Goal: Information Seeking & Learning: Check status

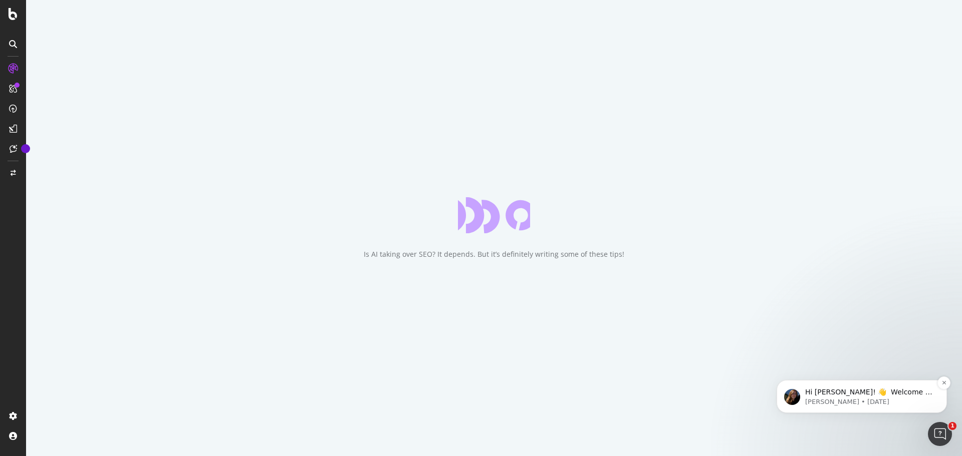
drag, startPoint x: 820, startPoint y: 407, endPoint x: 820, endPoint y: 441, distance: 34.6
click at [820, 407] on p "[PERSON_NAME] • [DATE]" at bounding box center [869, 402] width 129 height 9
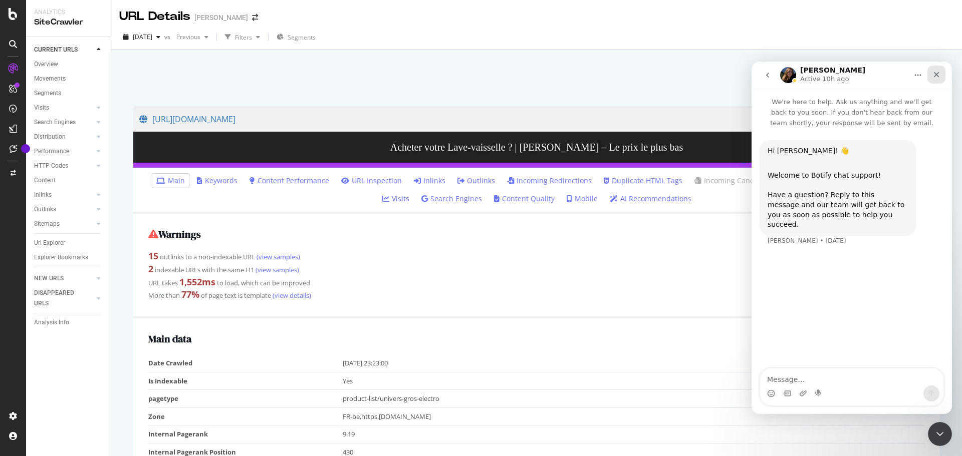
click at [934, 76] on icon "Close" at bounding box center [936, 75] width 8 height 8
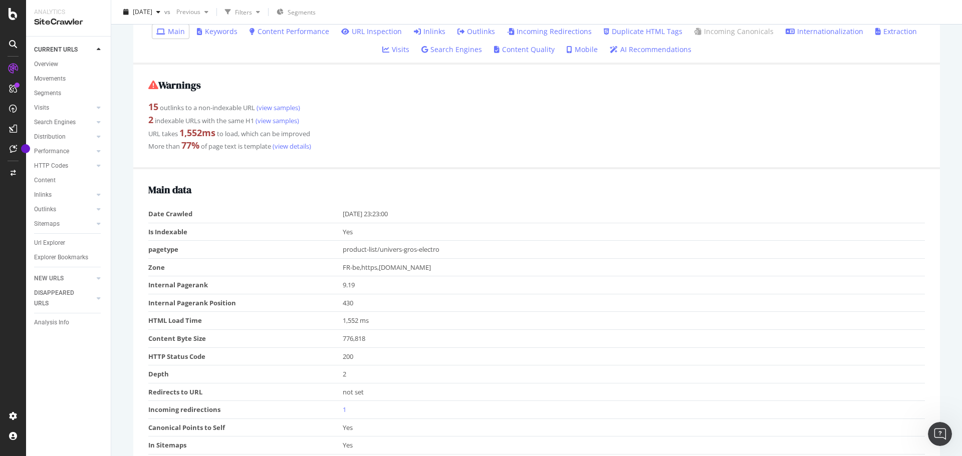
scroll to position [150, 0]
drag, startPoint x: 181, startPoint y: 130, endPoint x: 220, endPoint y: 133, distance: 39.2
click at [220, 133] on div "URL takes 1,552 ms to load, which can be improved" at bounding box center [536, 132] width 776 height 13
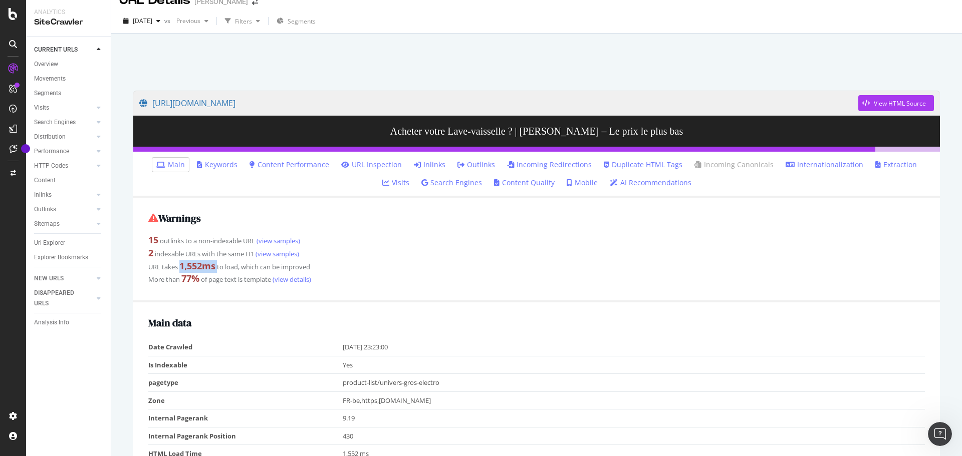
scroll to position [0, 0]
